Goal: Task Accomplishment & Management: Manage account settings

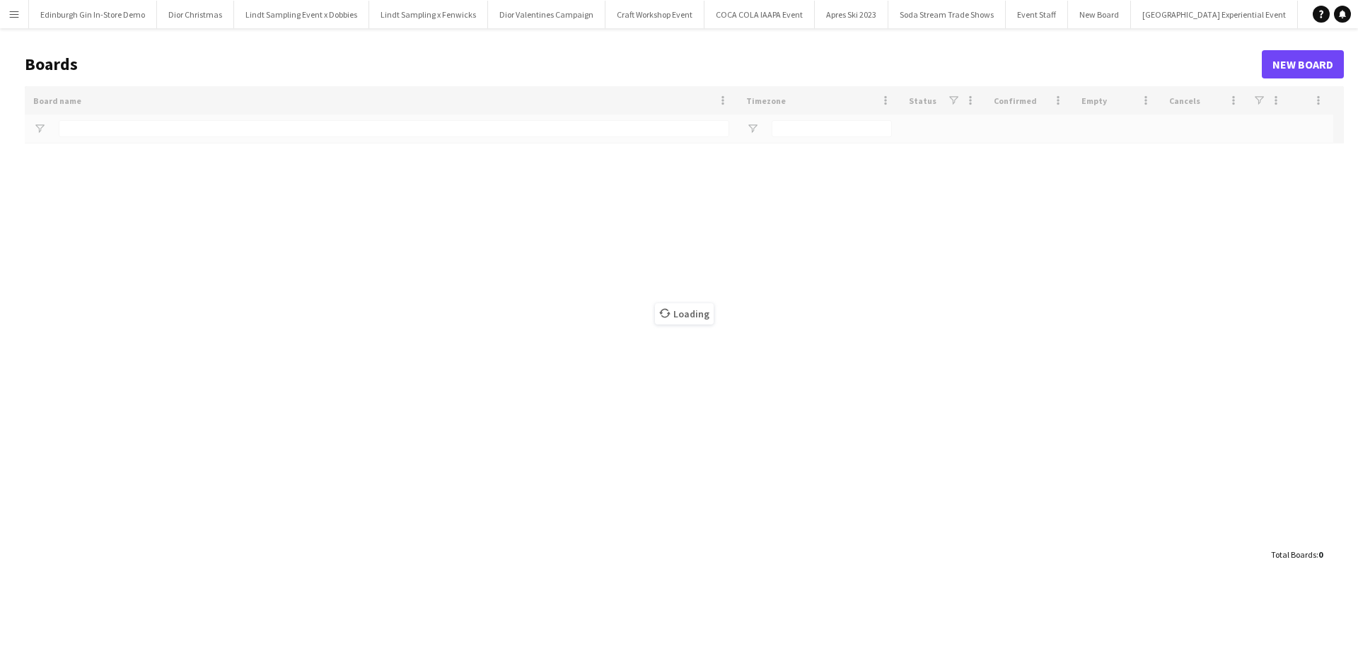
type input "**********"
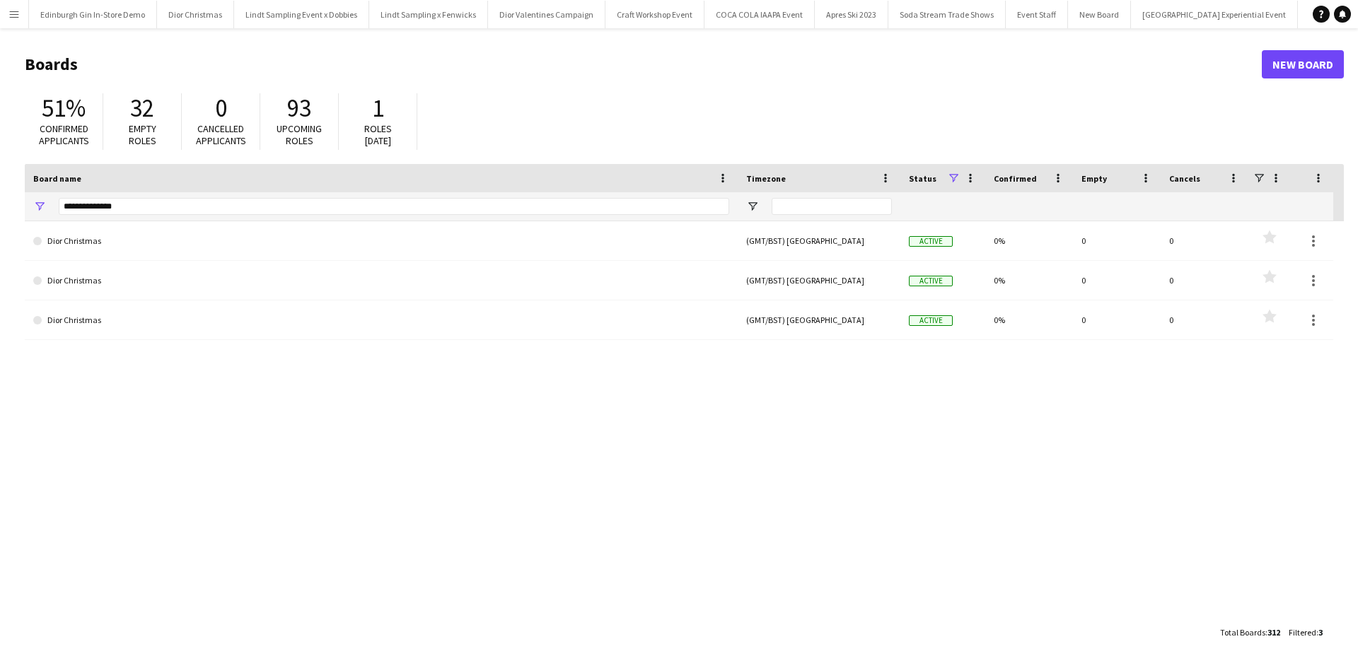
click at [16, 11] on app-icon "Menu" at bounding box center [13, 13] width 11 height 11
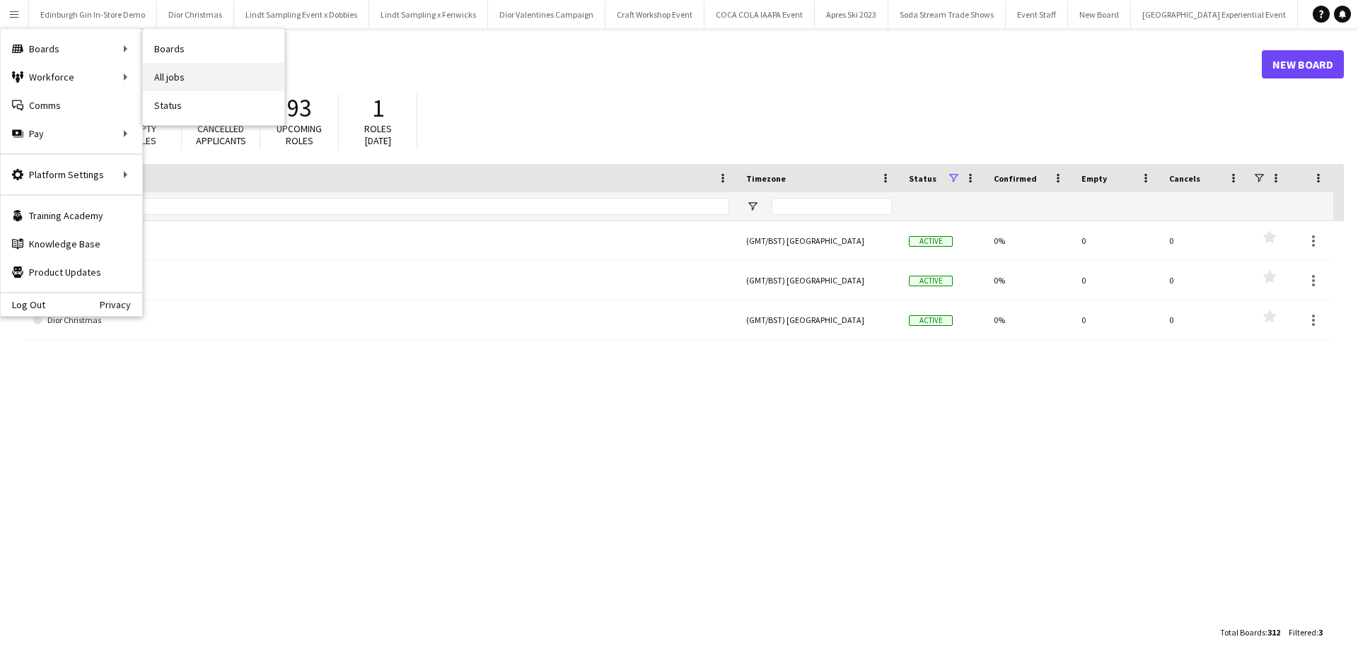
click at [180, 70] on link "All jobs" at bounding box center [213, 77] width 141 height 28
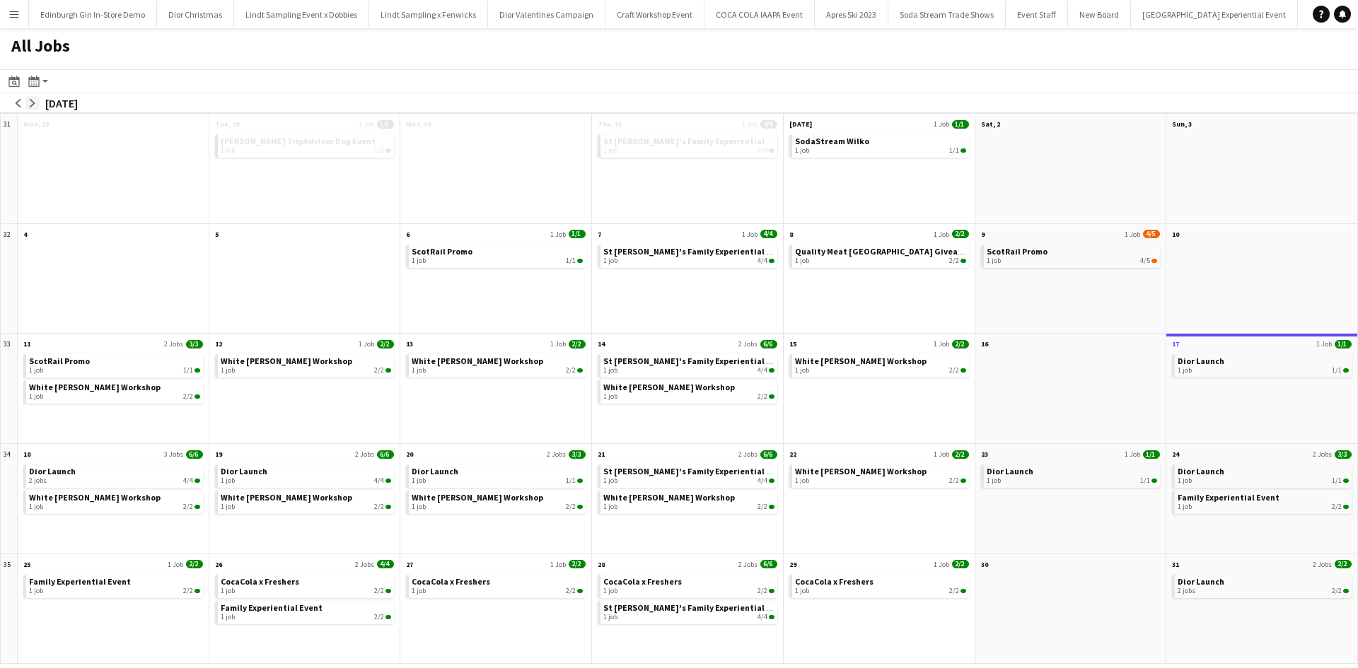
click at [29, 104] on app-icon "arrow-right" at bounding box center [32, 103] width 8 height 8
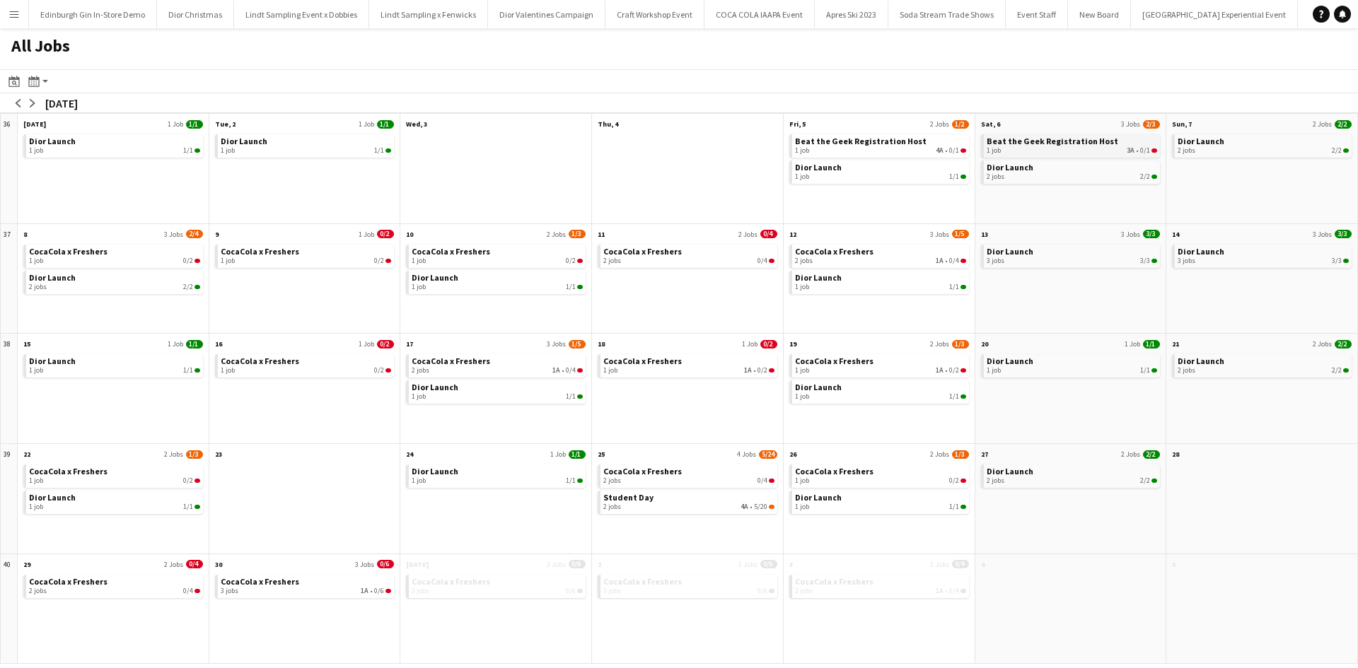
click at [1033, 140] on span "Beat the Geek Registration Host" at bounding box center [1053, 141] width 132 height 11
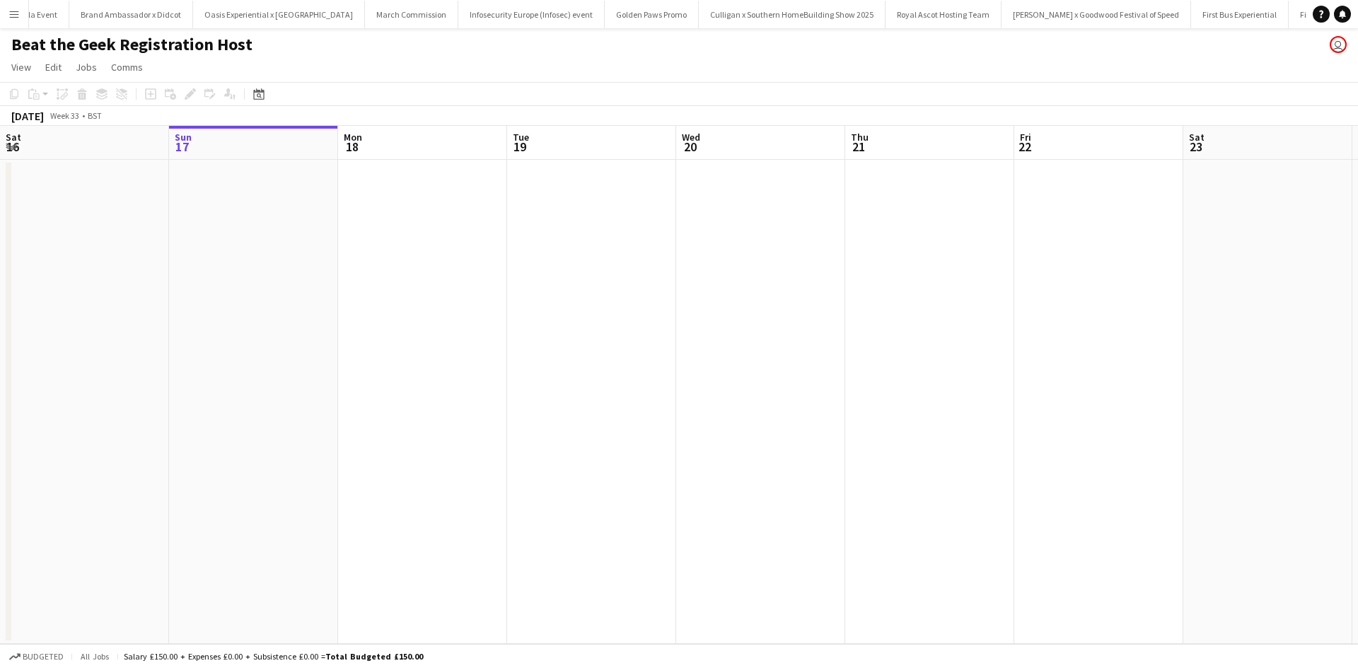
scroll to position [0, 13967]
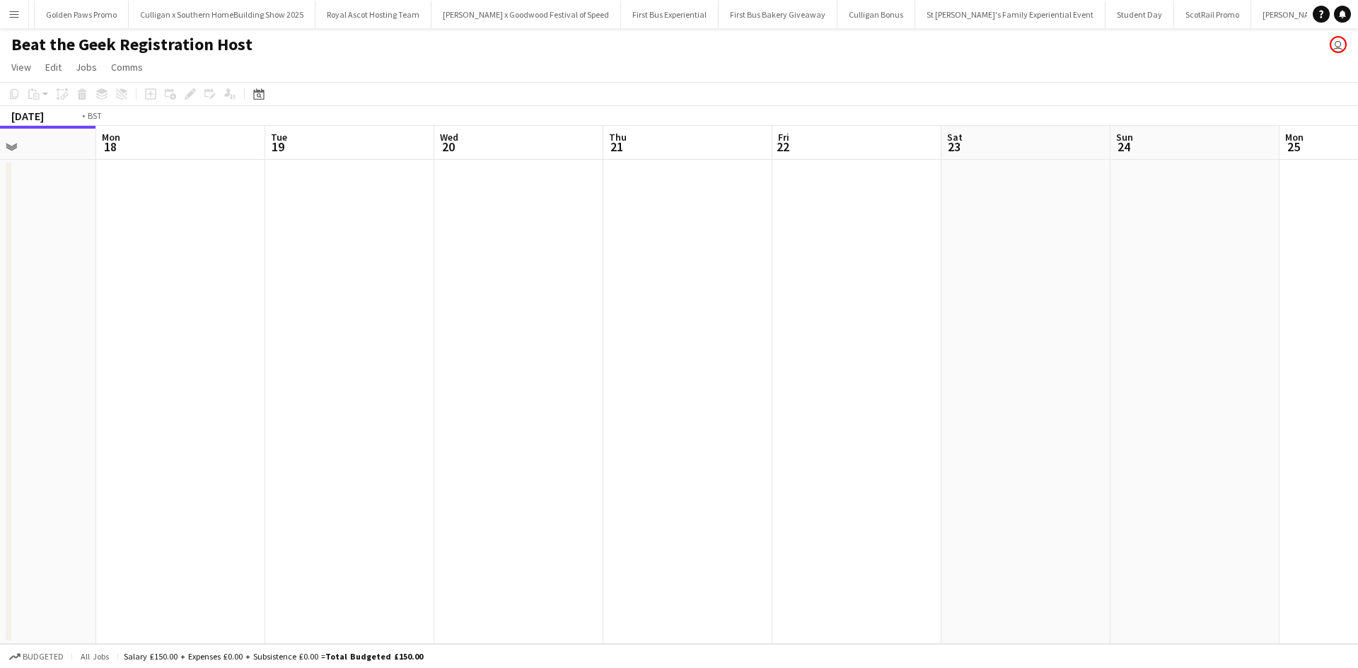
drag, startPoint x: 1017, startPoint y: 323, endPoint x: 269, endPoint y: 268, distance: 749.5
click at [275, 269] on app-calendar-viewport "Thu 14 Fri 15 Sat 16 Sun 17 Mon 18 Tue 19 Wed 20 Thu 21 Fri 22 Sat 23 Sun 24 Mo…" at bounding box center [679, 385] width 1358 height 518
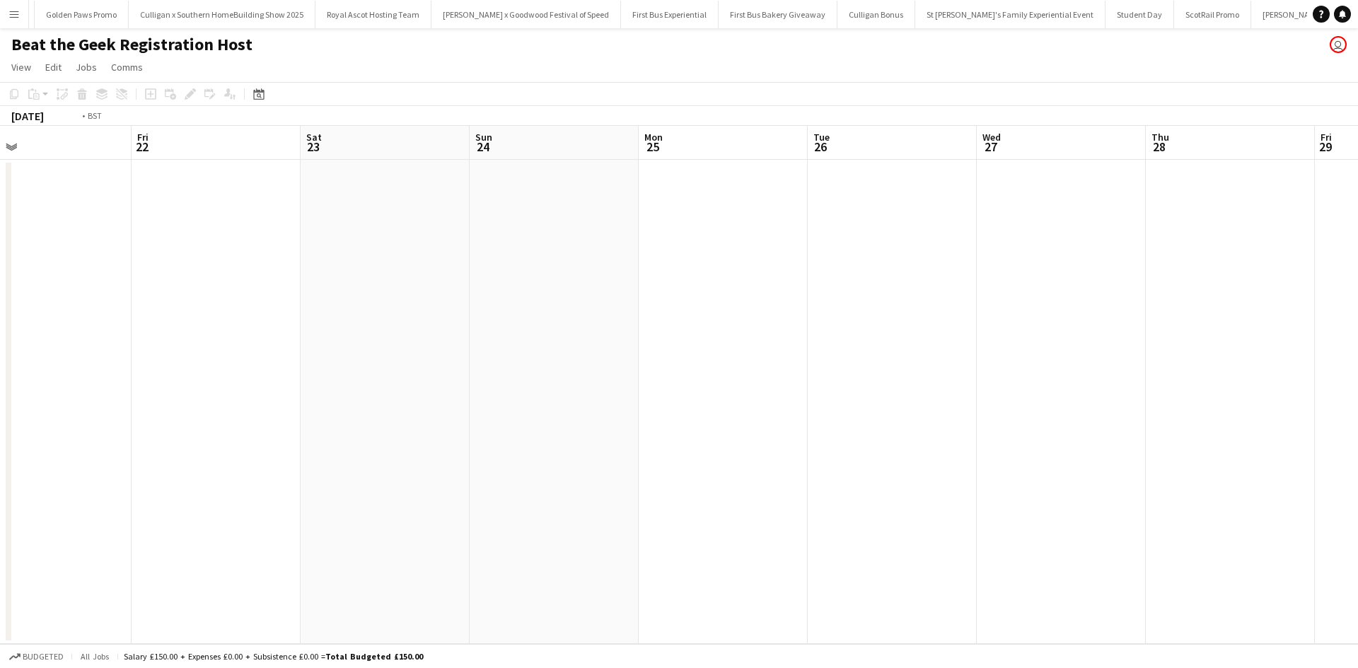
drag, startPoint x: 987, startPoint y: 376, endPoint x: 175, endPoint y: 276, distance: 818.0
click at [177, 277] on app-calendar-viewport "Sun 17 Mon 18 Tue 19 Wed 20 Thu 21 Fri 22 Sat 23 Sun 24 Mon 25 Tue 26 Wed 27 Th…" at bounding box center [679, 385] width 1358 height 518
drag, startPoint x: 967, startPoint y: 409, endPoint x: 405, endPoint y: 346, distance: 566.4
click at [405, 346] on app-calendar-viewport "Fri 22 Sat 23 Sun 24 Mon 25 Tue 26 Wed 27 Thu 28 Fri 29 Sat 30 Sun 31 Mon 1 Tue…" at bounding box center [679, 385] width 1358 height 518
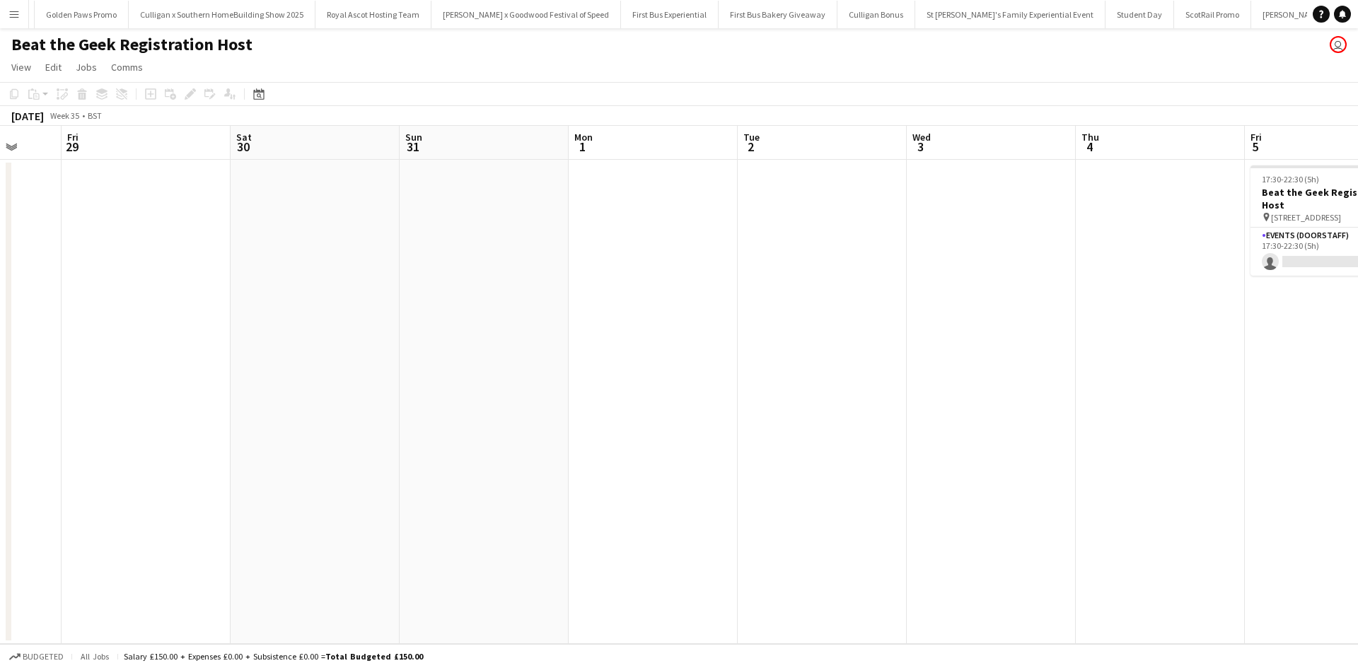
drag, startPoint x: 1034, startPoint y: 448, endPoint x: 507, endPoint y: 403, distance: 528.8
click at [522, 404] on app-calendar-viewport "Tue 26 Wed 27 Thu 28 Fri 29 Sat 30 Sun 31 Mon 1 Tue 2 Wed 3 Thu 4 Fri 5 0/1 1 J…" at bounding box center [679, 385] width 1358 height 518
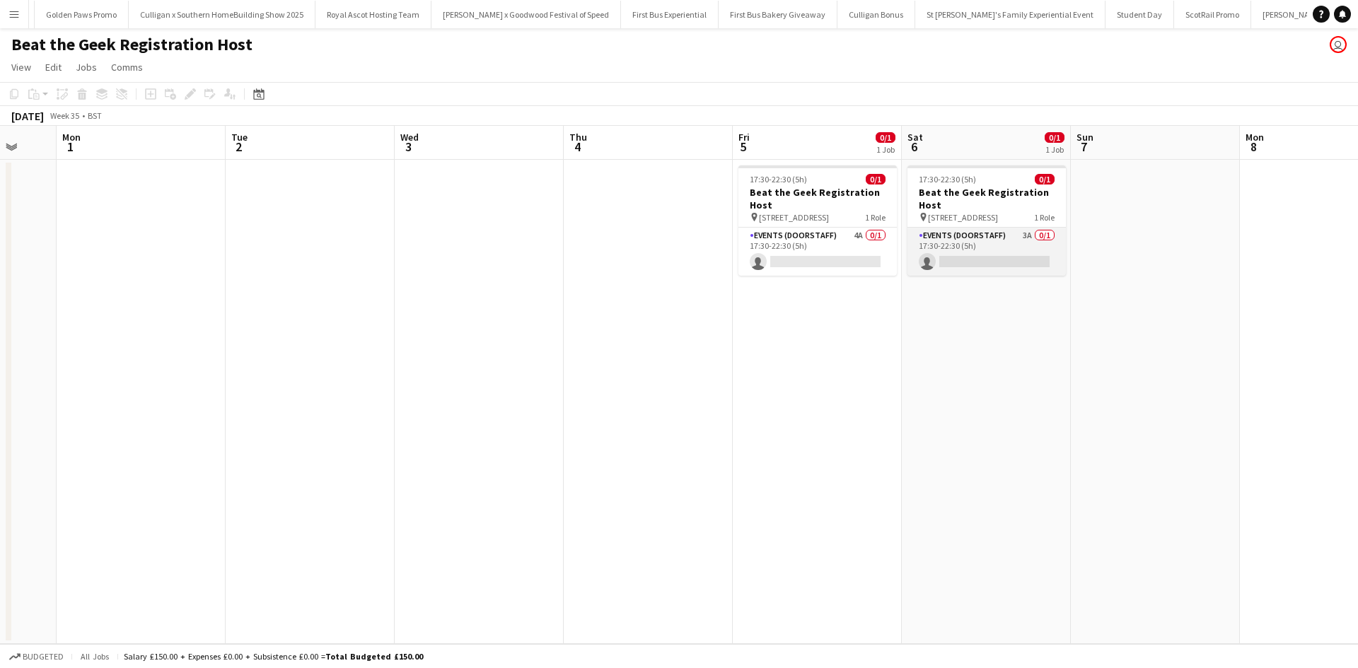
click at [1013, 249] on app-card-role "Events (Doorstaff) 3A 0/1 17:30-22:30 (5h) single-neutral-actions" at bounding box center [986, 252] width 158 height 48
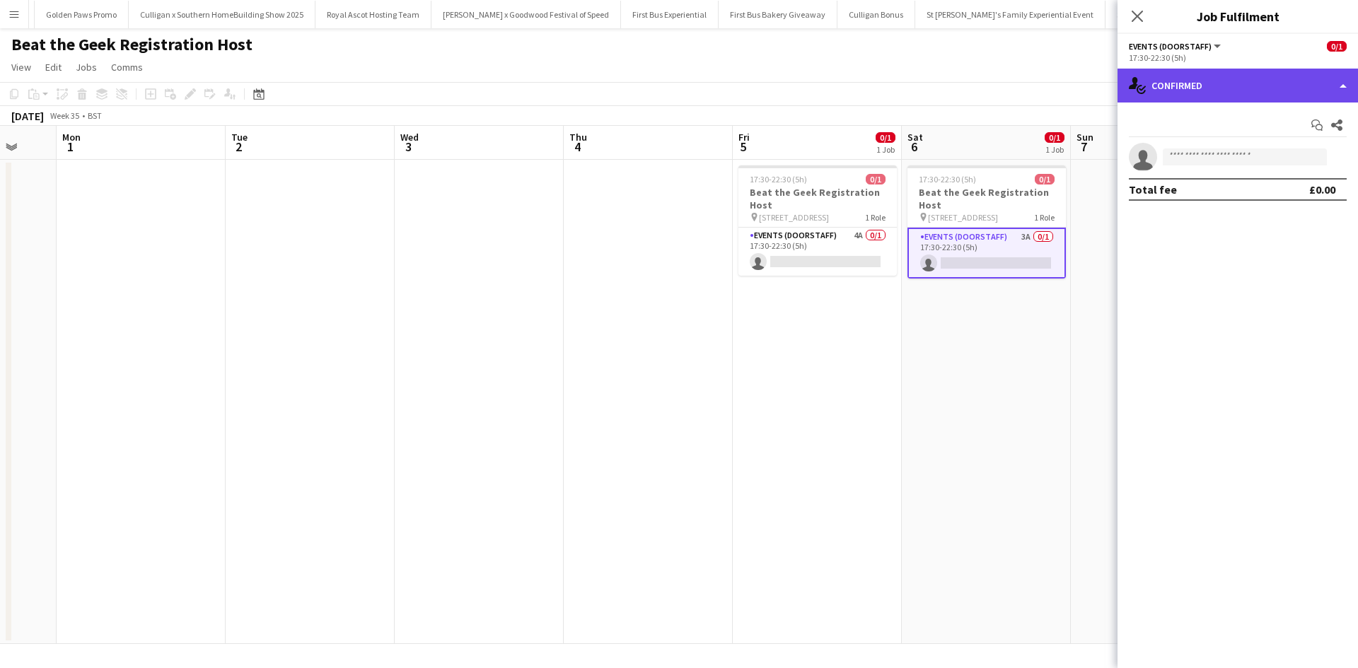
click at [1174, 98] on div "single-neutral-actions-check-2 Confirmed" at bounding box center [1237, 86] width 240 height 34
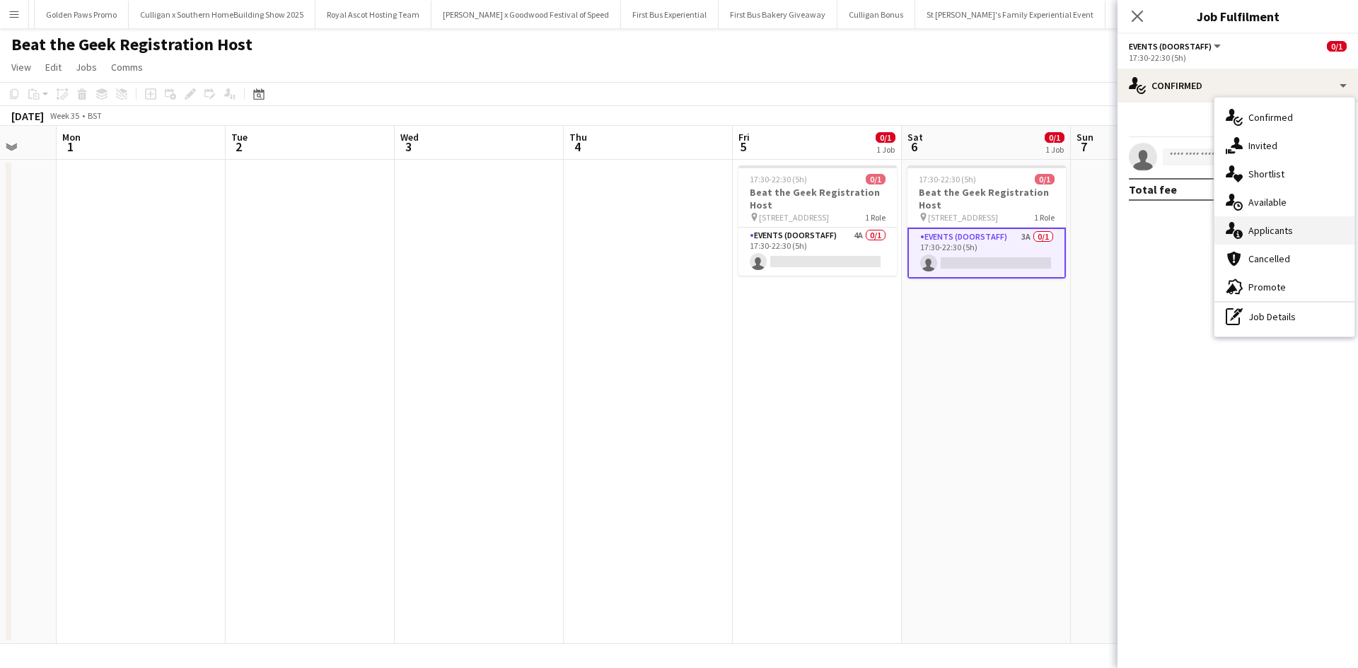
click at [1262, 239] on div "single-neutral-actions-information Applicants" at bounding box center [1284, 230] width 140 height 28
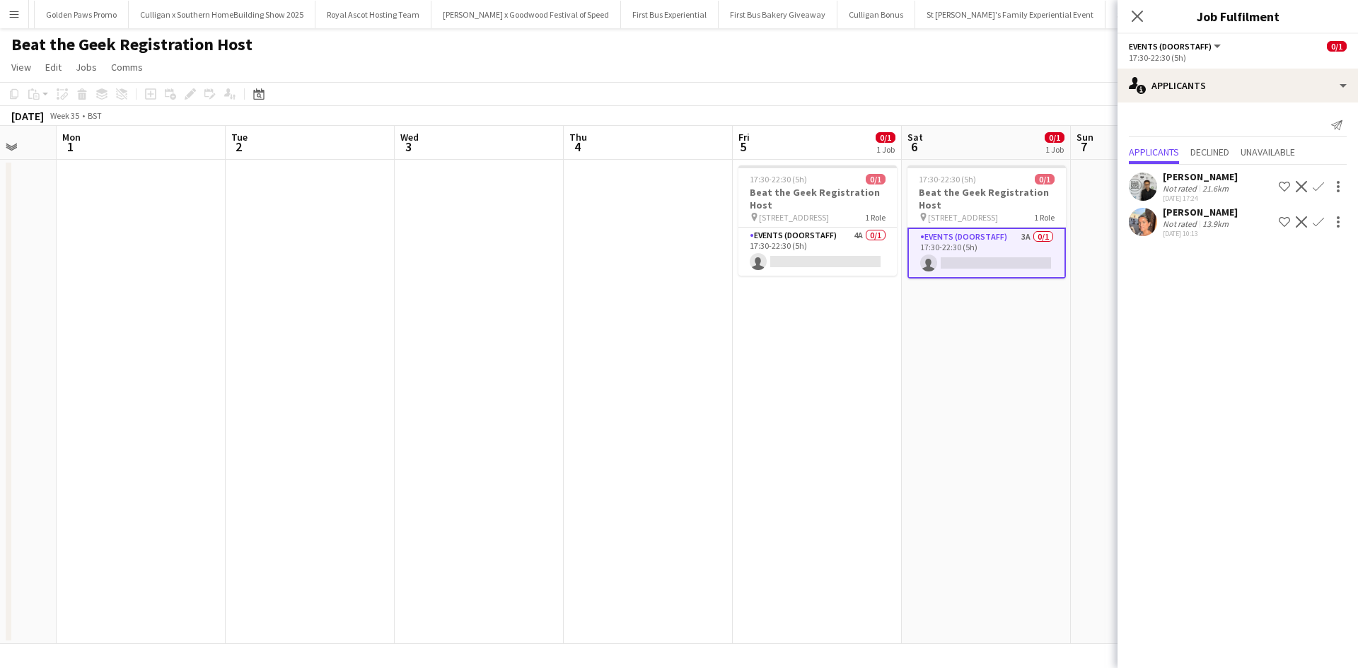
click at [1062, 366] on app-date-cell "17:30-22:30 (5h) 0/1 Beat the Geek Registration Host pin [STREET_ADDRESS] Role …" at bounding box center [986, 402] width 169 height 484
